Goal: Obtain resource: Download file/media

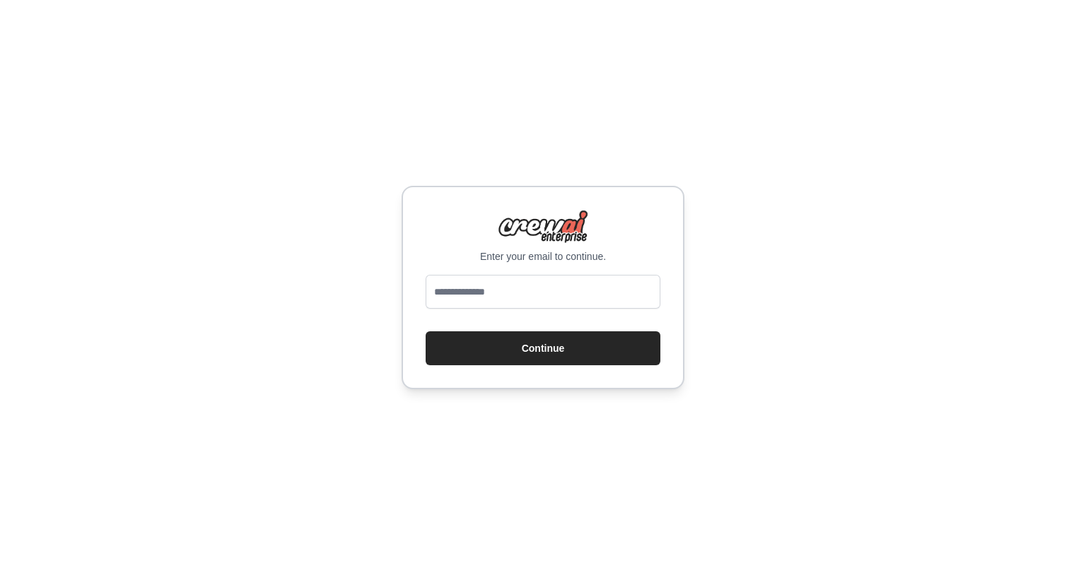
type input "**********"
click at [572, 355] on button "Continue" at bounding box center [542, 348] width 235 height 34
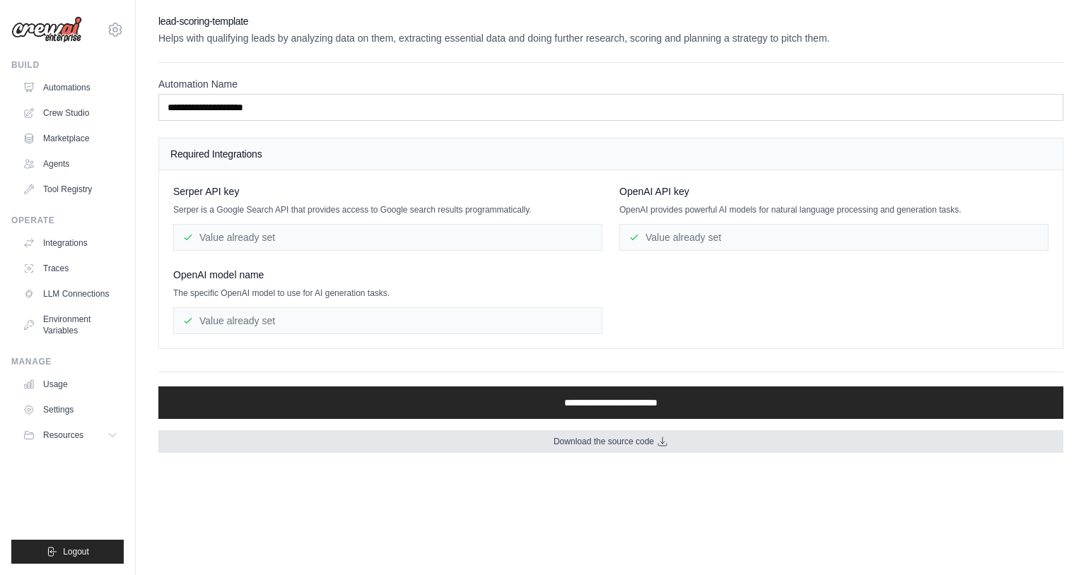
click at [543, 440] on link "Download the source code" at bounding box center [610, 441] width 905 height 23
